Goal: Navigation & Orientation: Understand site structure

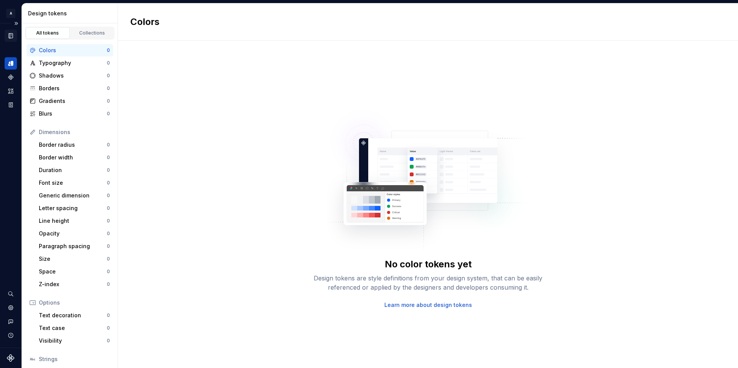
click at [13, 38] on icon "Documentation" at bounding box center [10, 35] width 7 height 7
click at [11, 38] on icon "Documentation" at bounding box center [11, 35] width 4 height 5
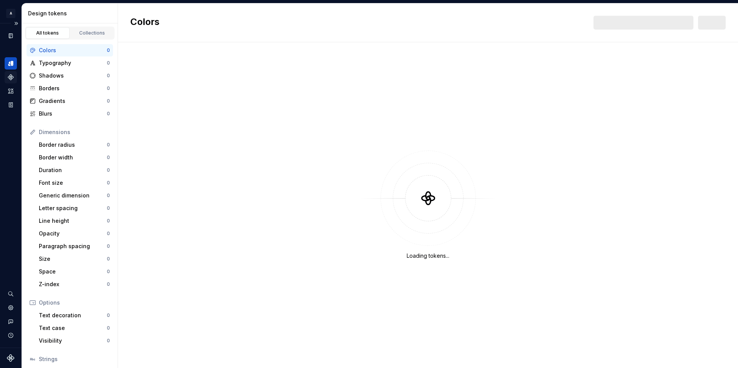
click at [10, 66] on icon "Design tokens" at bounding box center [10, 63] width 4 height 5
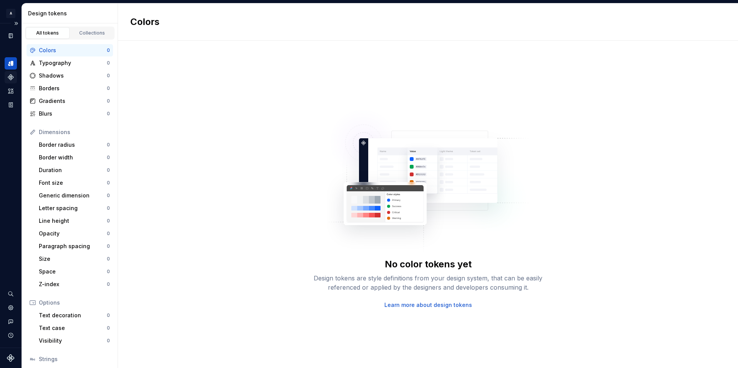
click at [12, 78] on icon "Components" at bounding box center [10, 77] width 5 height 5
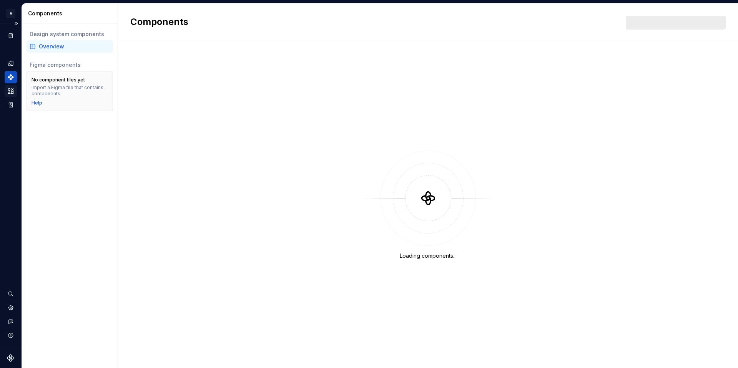
click at [11, 92] on icon "Assets" at bounding box center [10, 91] width 7 height 7
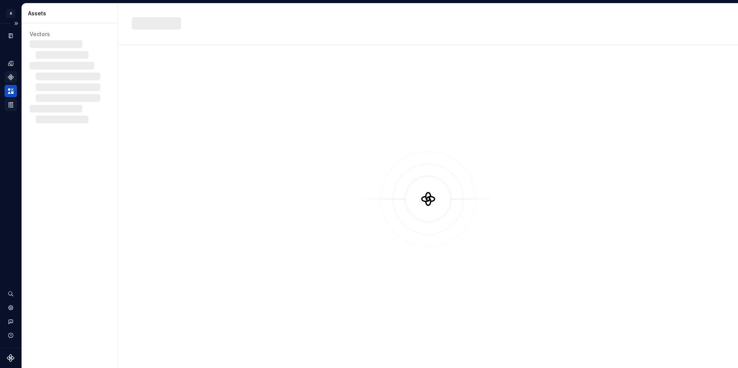
click at [12, 106] on icon "Storybook stories" at bounding box center [10, 104] width 7 height 7
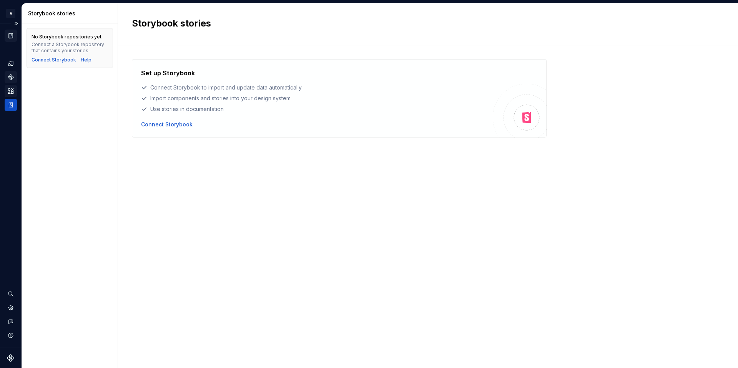
click at [8, 36] on icon "Documentation" at bounding box center [10, 35] width 7 height 7
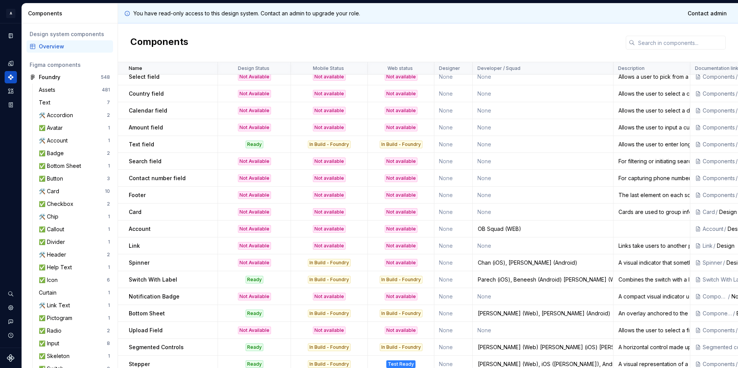
scroll to position [620, 0]
